Goal: Information Seeking & Learning: Learn about a topic

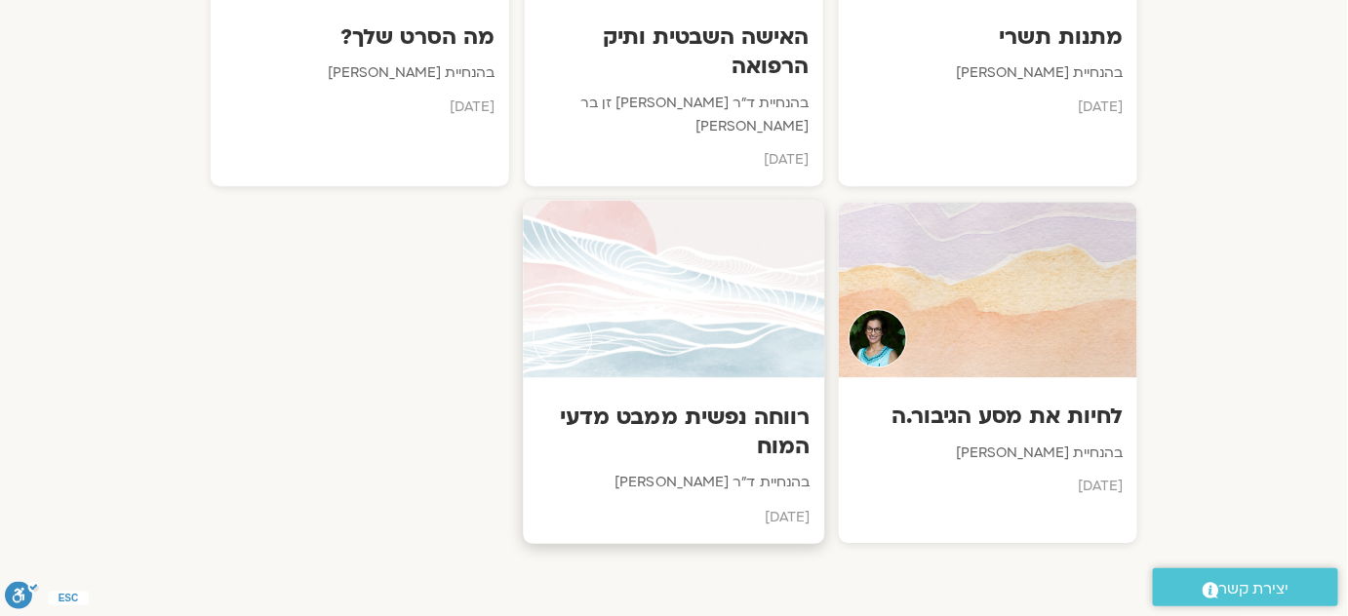
scroll to position [1773, 0]
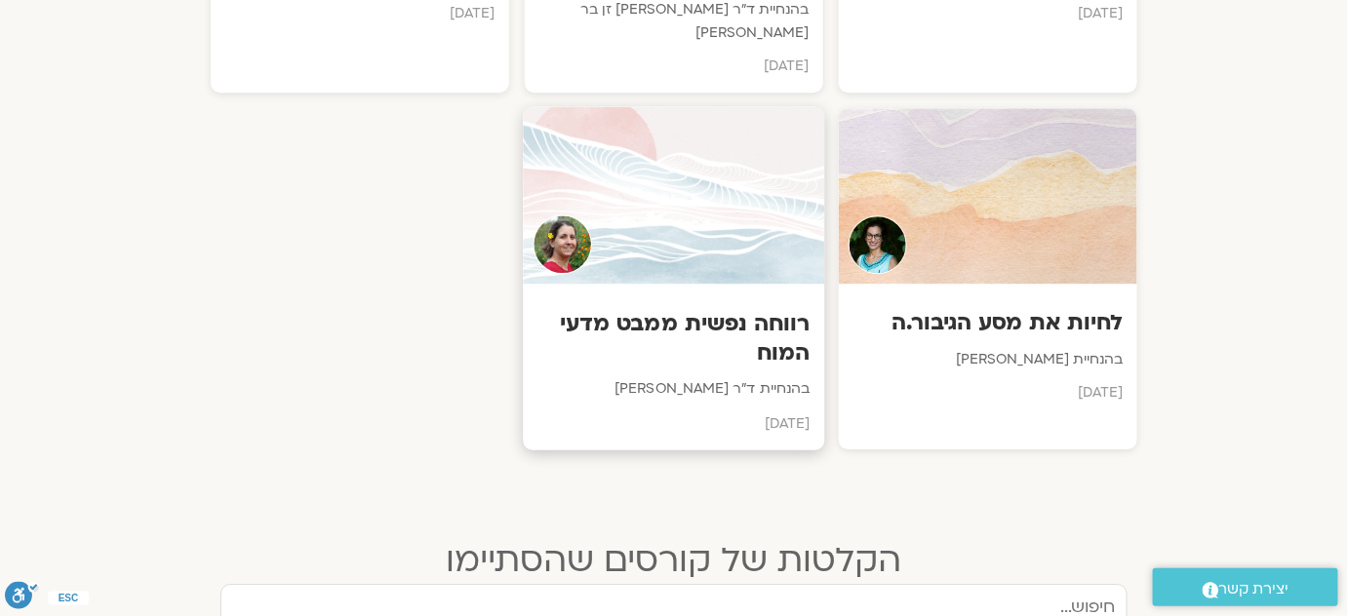
click at [751, 309] on h3 "רווחה נפשית ממבט מדעי המוח" at bounding box center [674, 338] width 272 height 59
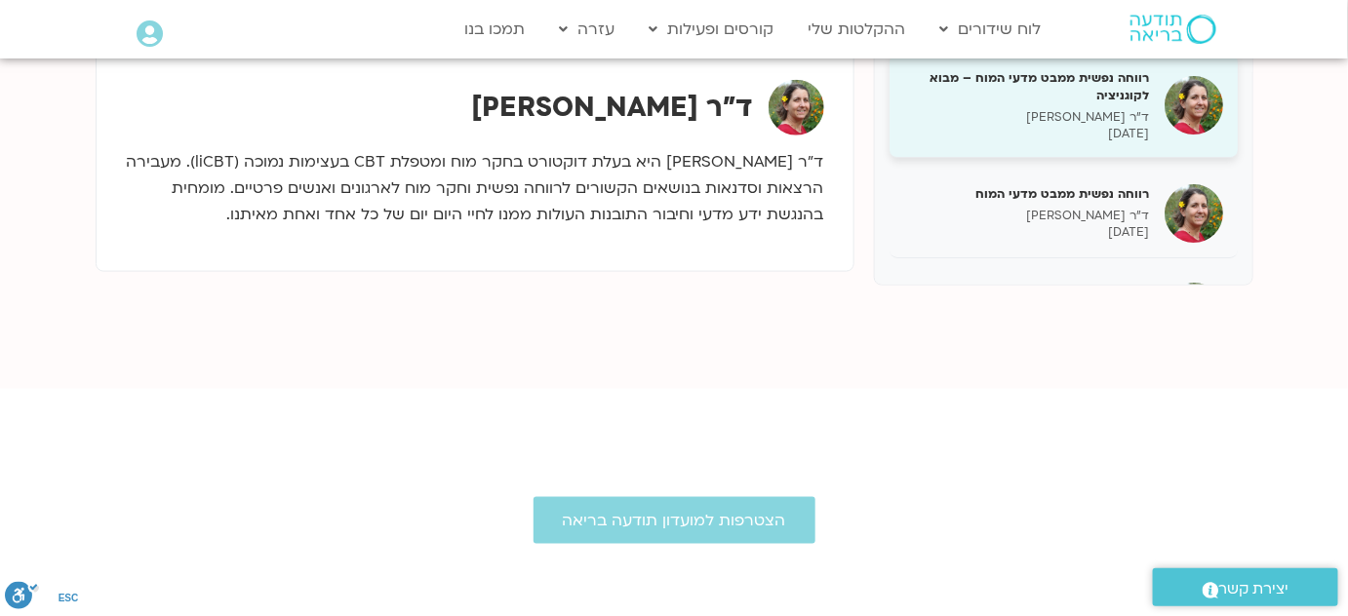
scroll to position [1983, 0]
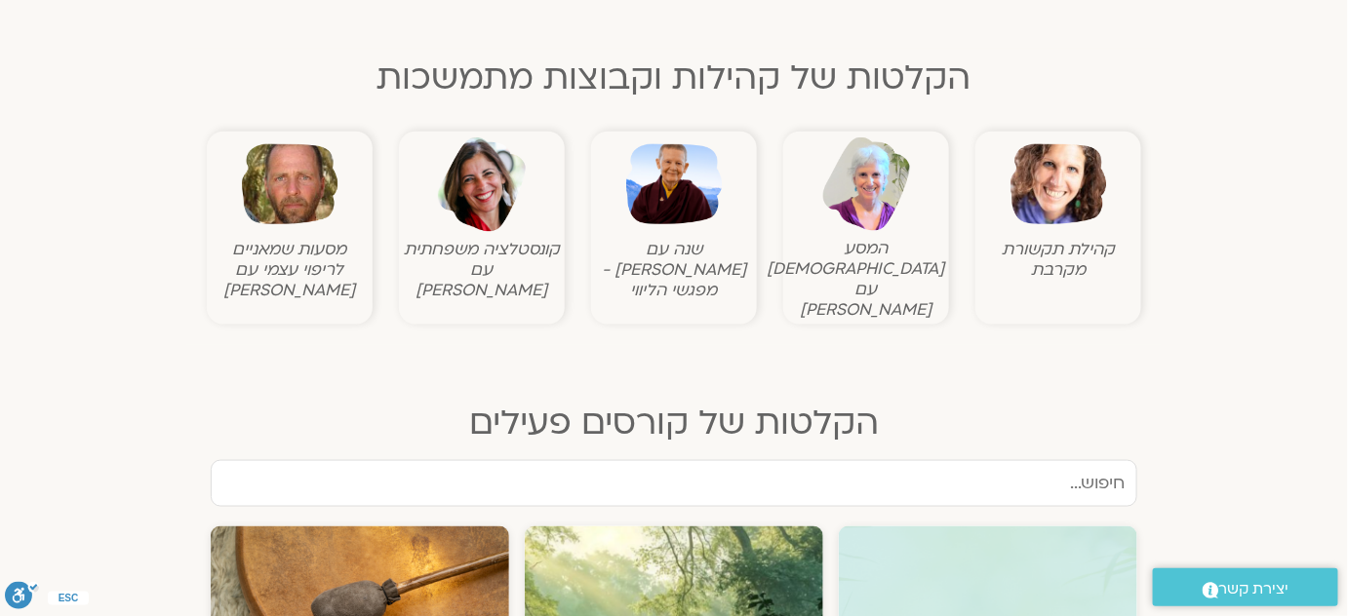
scroll to position [265, 0]
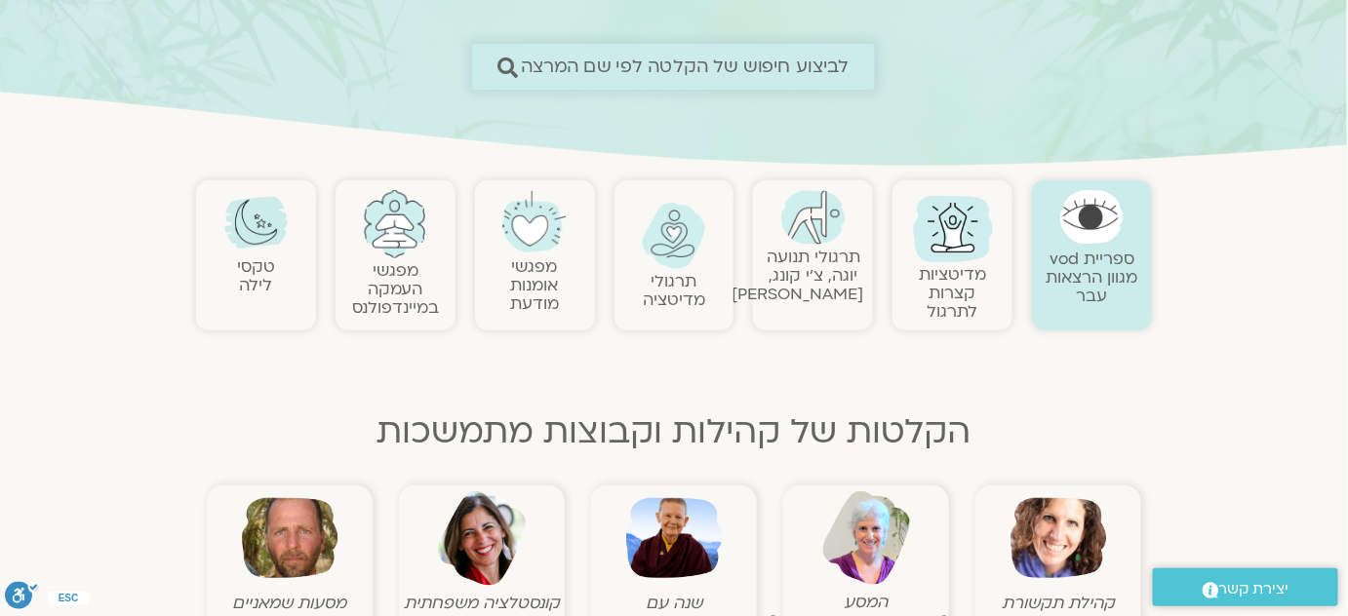
click at [824, 68] on span "לביצוע חיפוש של הקלטה לפי שם המרצה" at bounding box center [685, 67] width 329 height 20
click at [845, 58] on span "לביצוע חיפוש של הקלטה לפי שם המרצה" at bounding box center [685, 67] width 329 height 20
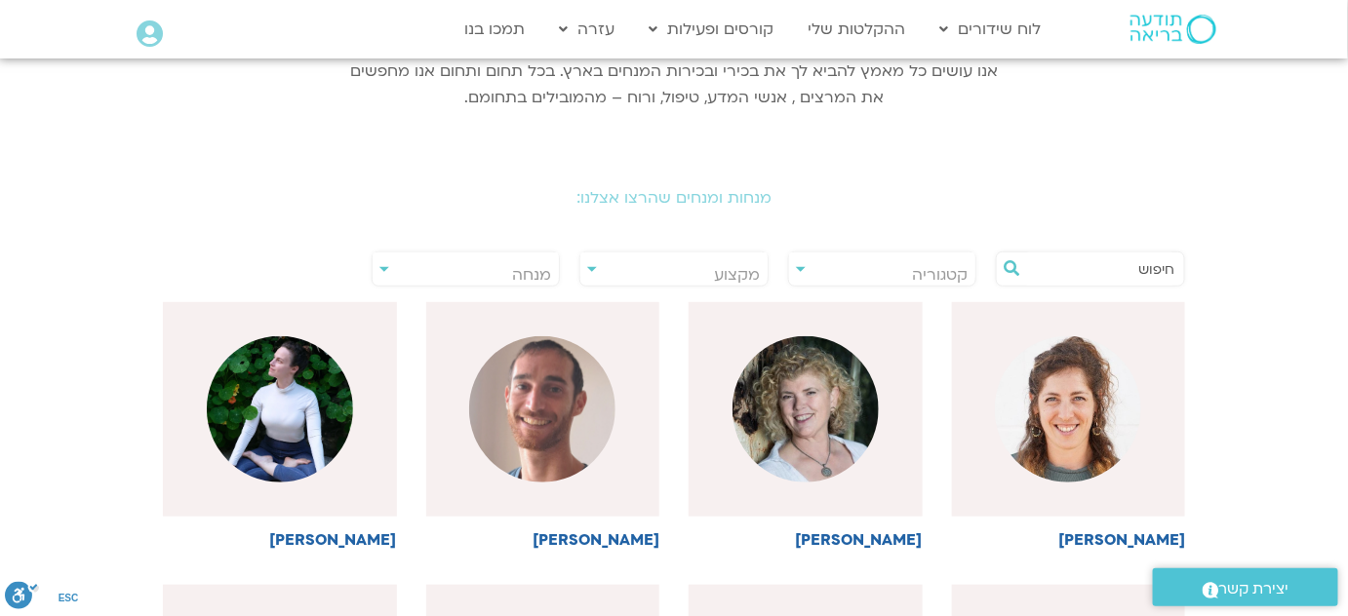
scroll to position [354, 0]
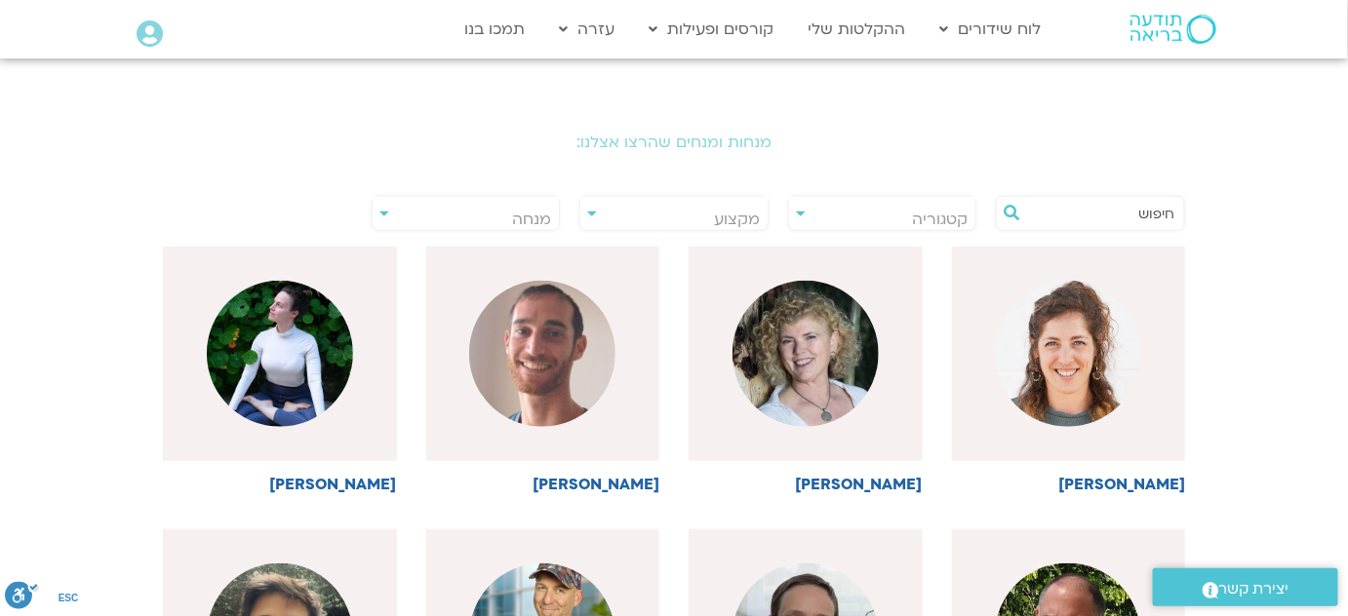
click at [587, 215] on div "**********" at bounding box center [673, 213] width 189 height 35
click at [587, 210] on div "**********" at bounding box center [673, 213] width 189 height 35
click at [1044, 210] on input "text" at bounding box center [1100, 213] width 148 height 33
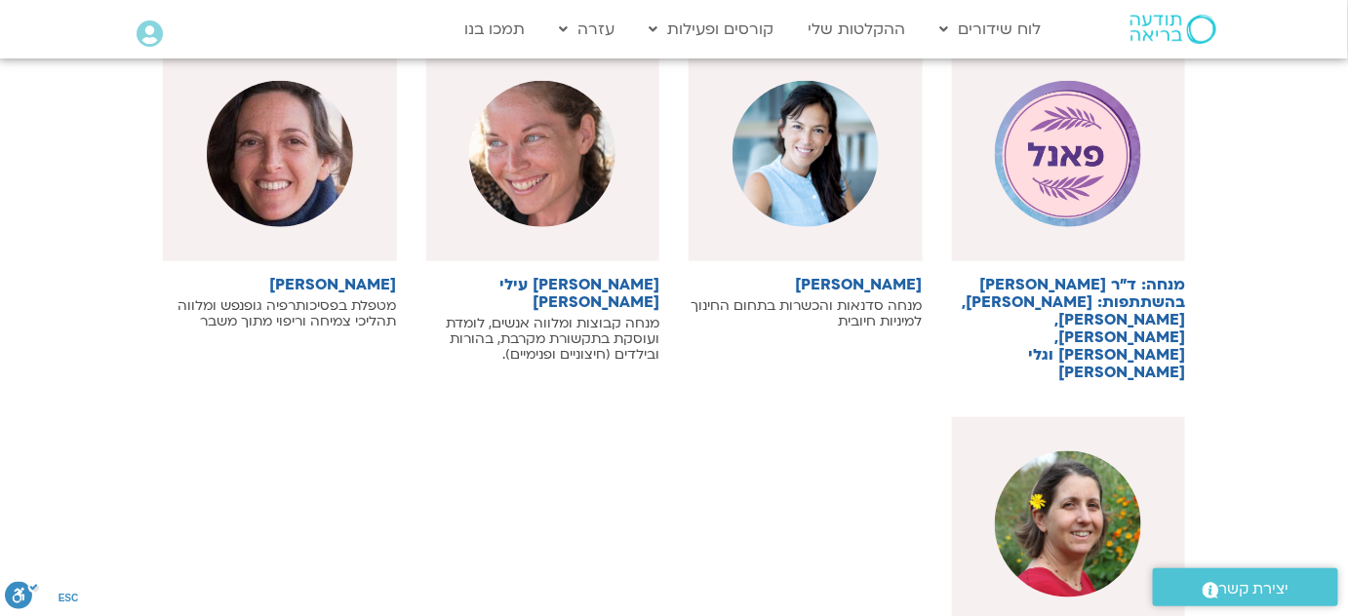
scroll to position [620, 0]
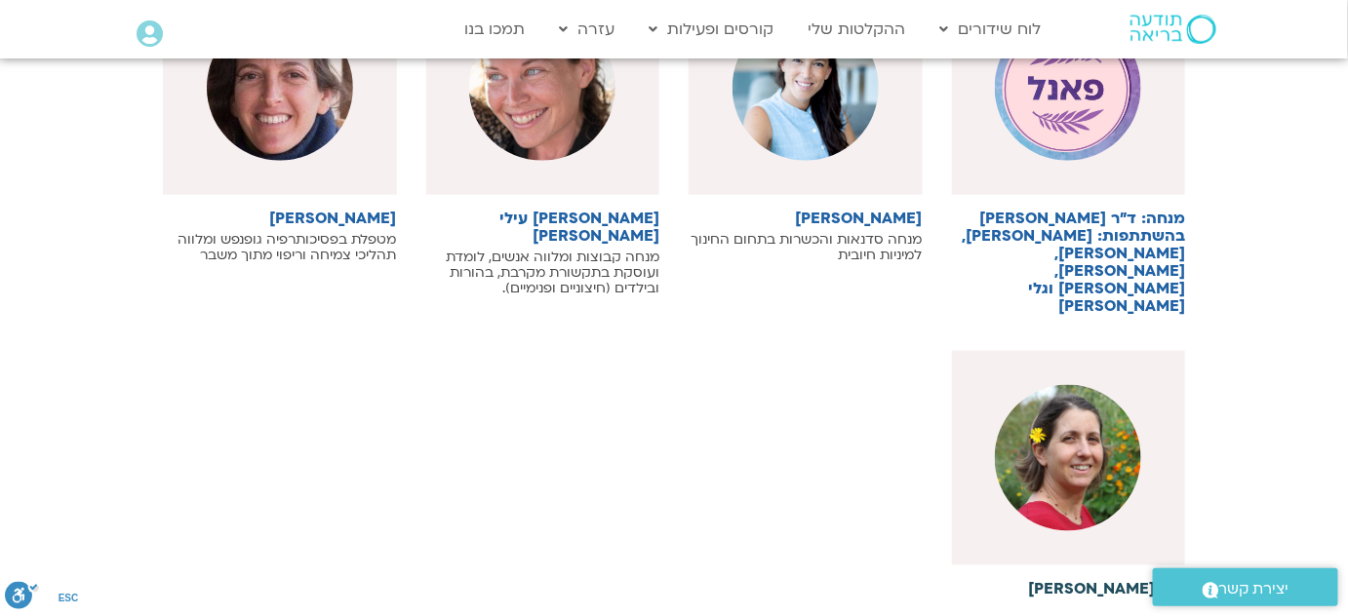
type input "נועה"
click at [1060, 451] on img at bounding box center [1068, 458] width 146 height 146
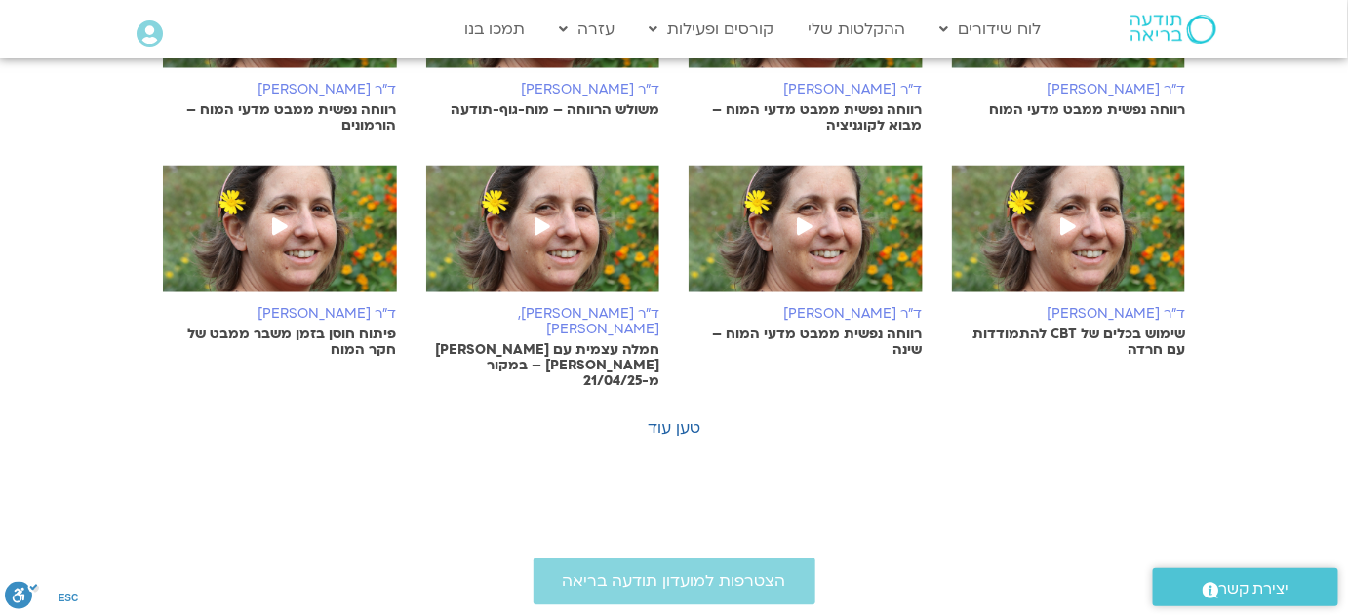
scroll to position [1240, 0]
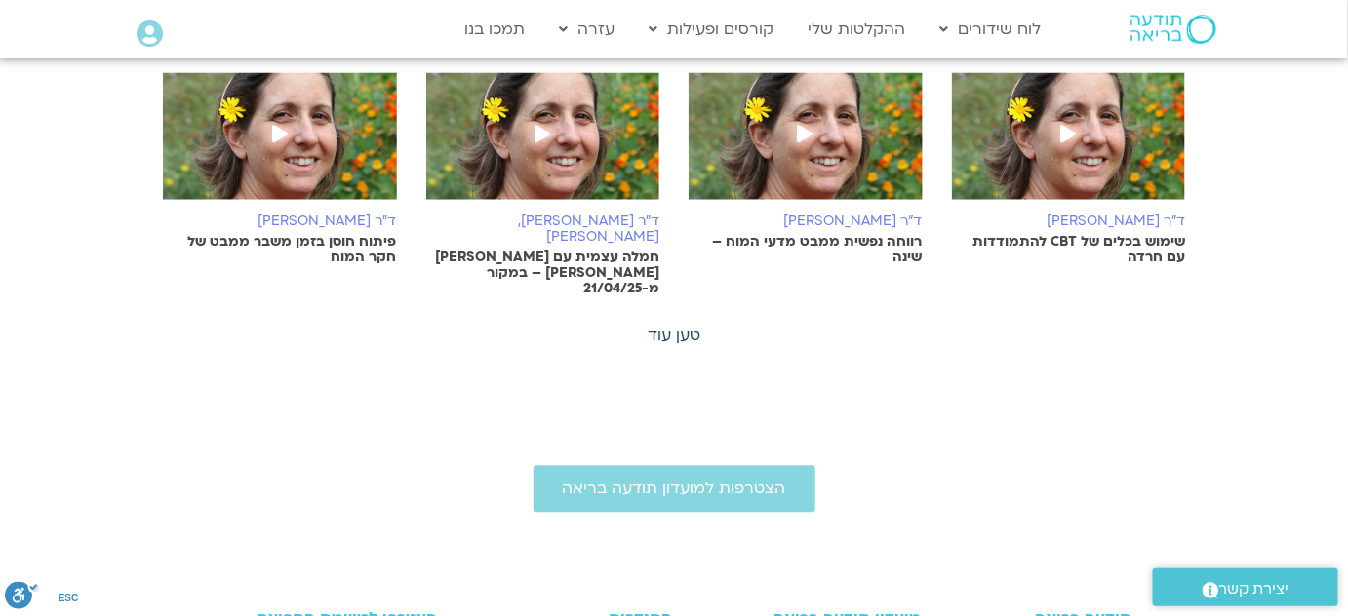
click at [692, 325] on link "טען עוד" at bounding box center [673, 335] width 53 height 21
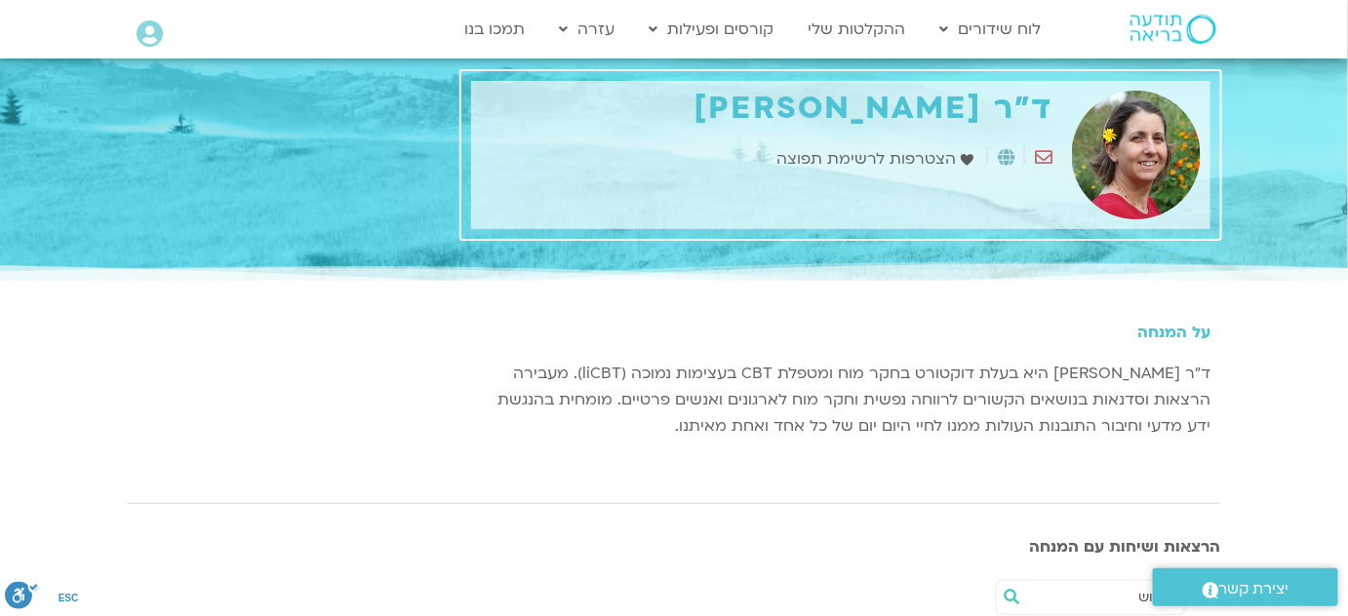
scroll to position [0, 0]
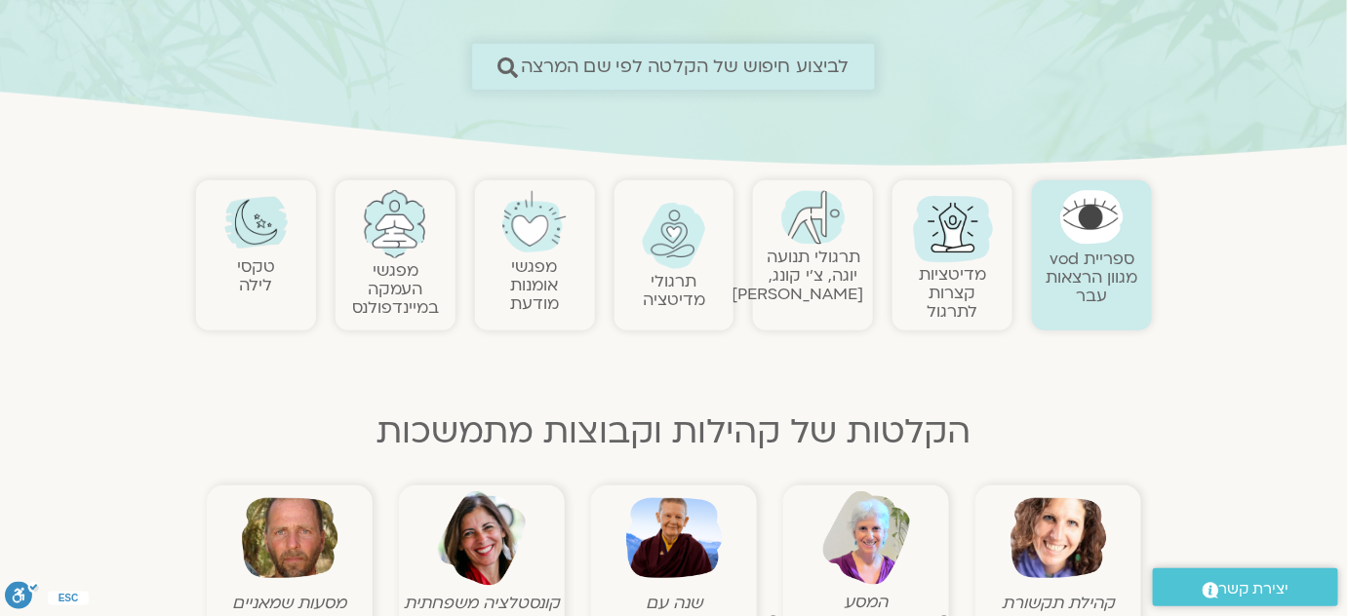
click at [798, 71] on span "לביצוע חיפוש של הקלטה לפי שם המרצה" at bounding box center [685, 67] width 329 height 20
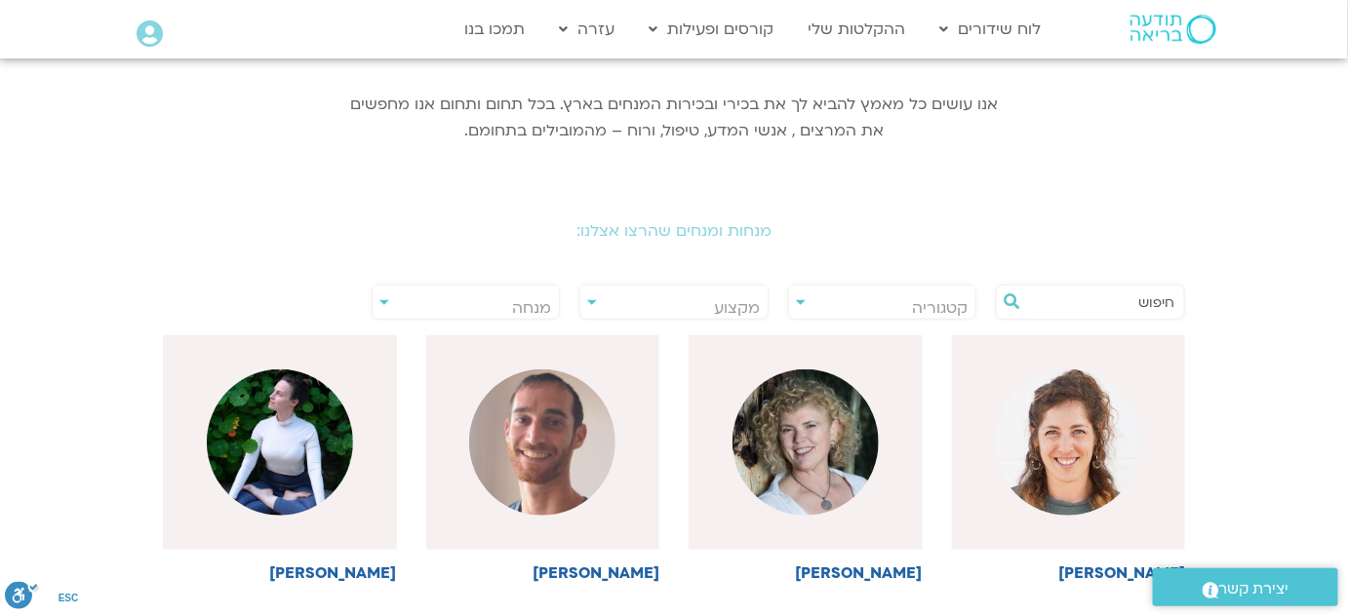
click at [384, 300] on div "**********" at bounding box center [465, 302] width 189 height 35
click at [1113, 298] on input "text" at bounding box center [1100, 302] width 148 height 33
click at [798, 300] on div "**********" at bounding box center [882, 302] width 189 height 35
click at [1081, 300] on input "text" at bounding box center [1100, 302] width 148 height 33
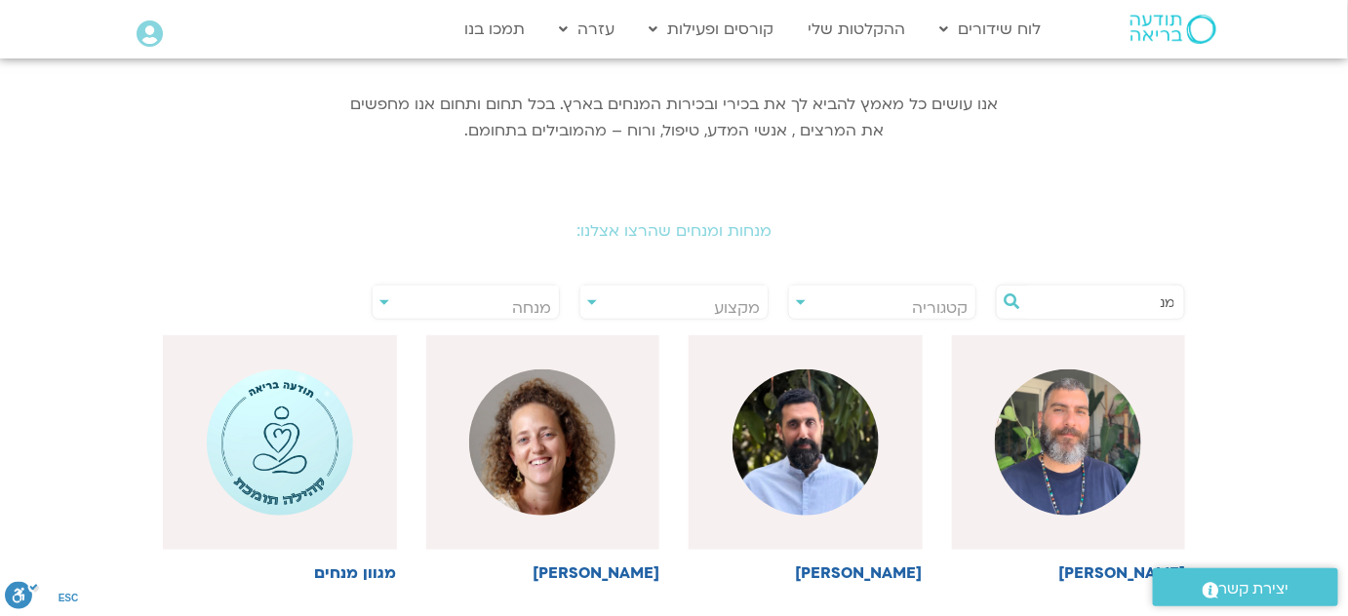
type input "מ"
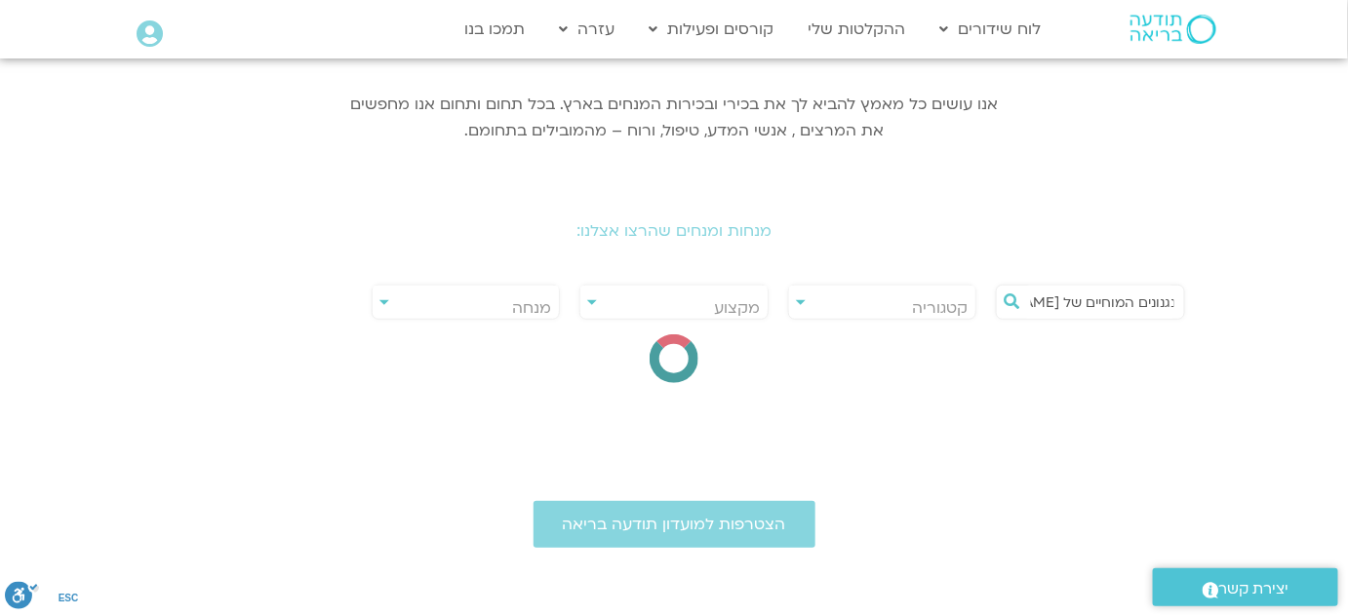
scroll to position [0, -28]
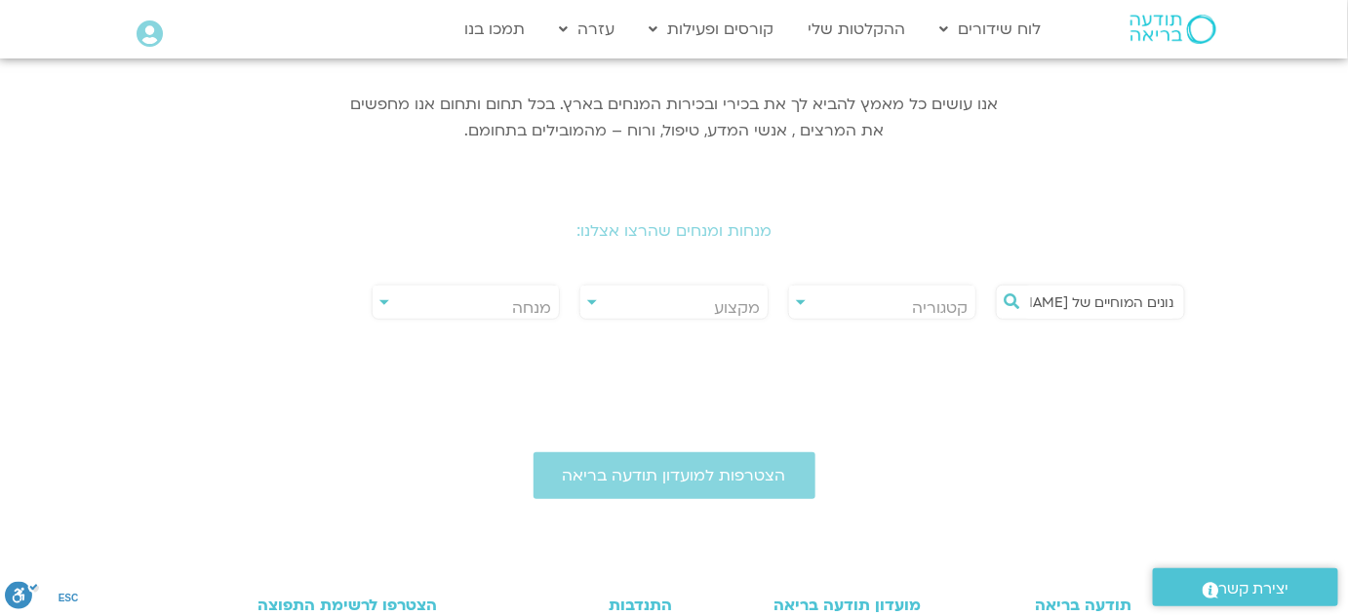
type input "המנגנונים המוחיים של [PERSON_NAME]"
click at [1007, 303] on icon at bounding box center [1011, 301] width 16 height 16
click at [1016, 301] on icon at bounding box center [1011, 301] width 16 height 16
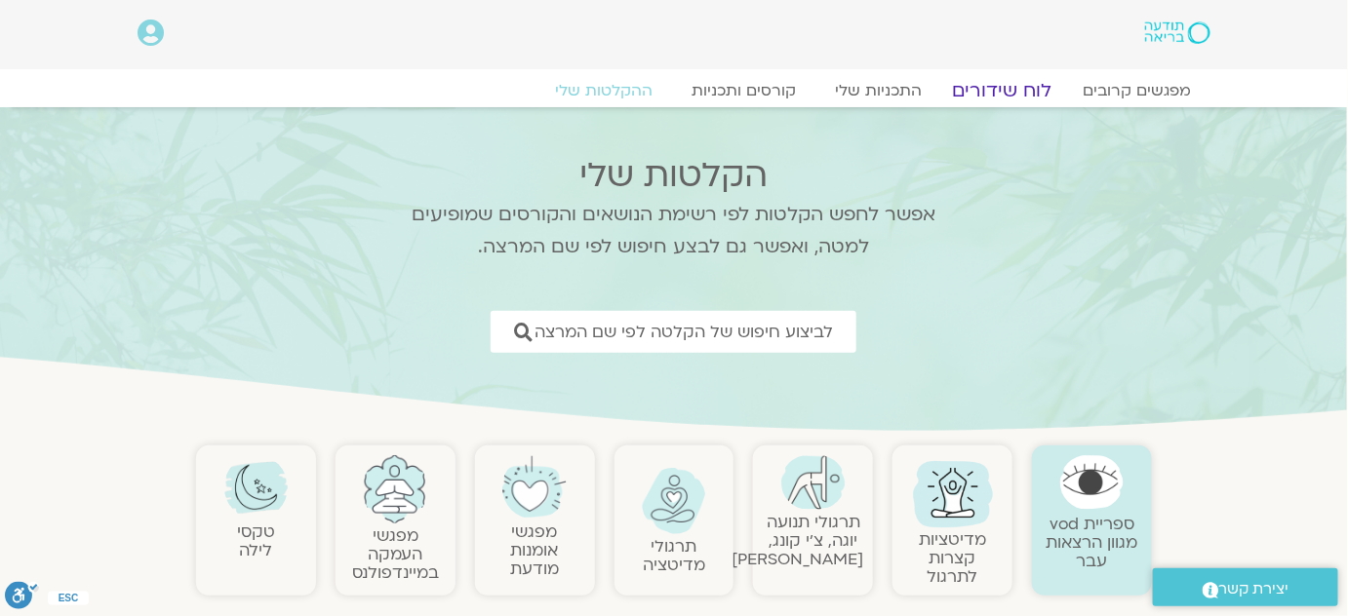
click at [1025, 90] on link "לוח שידורים" at bounding box center [1002, 90] width 146 height 23
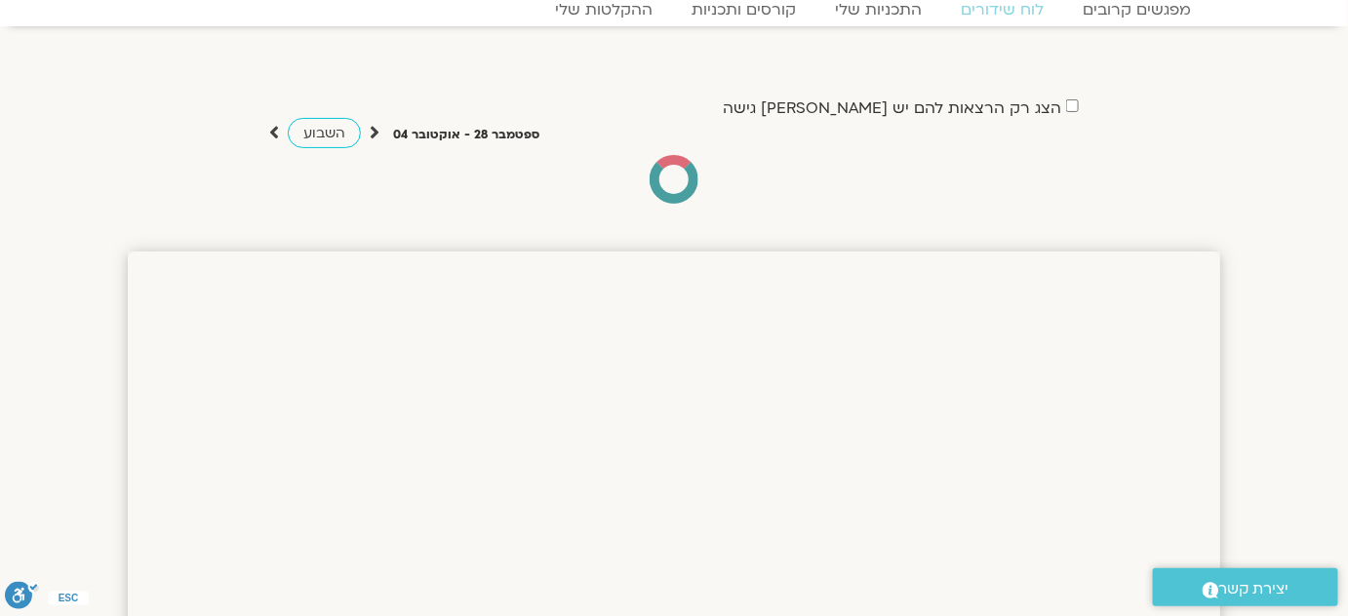
scroll to position [265, 0]
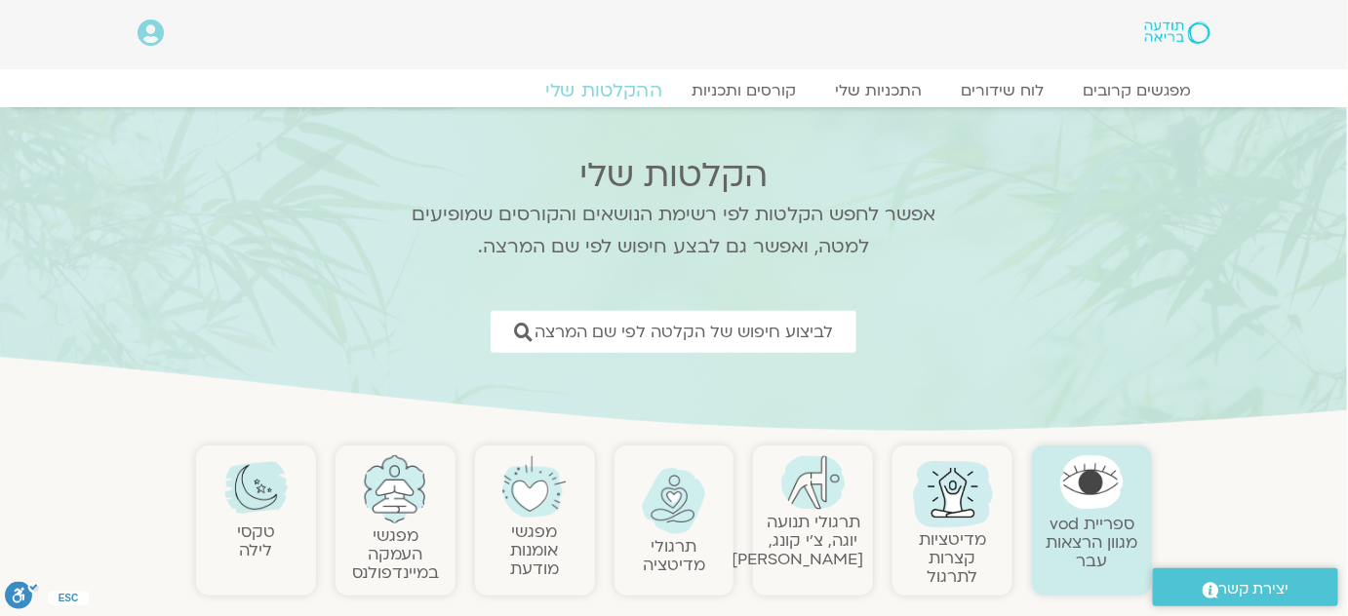
click at [626, 90] on link "ההקלטות שלי" at bounding box center [604, 90] width 164 height 23
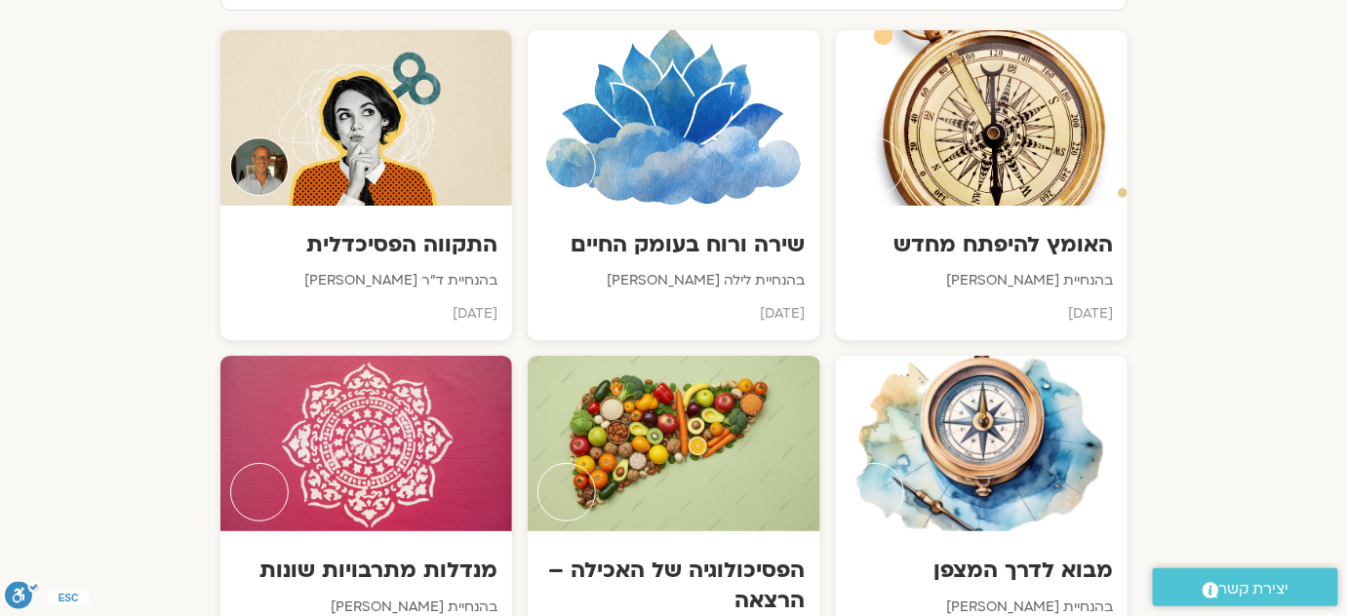
scroll to position [2038, 0]
